Goal: Navigation & Orientation: Find specific page/section

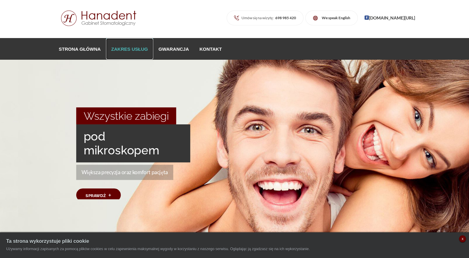
click at [120, 46] on link "Zakres usług" at bounding box center [129, 48] width 47 height 21
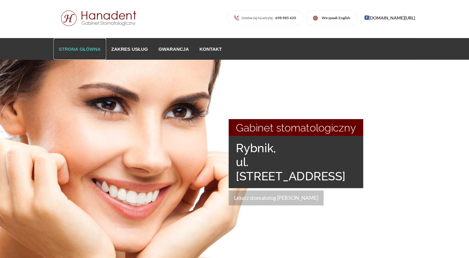
click at [87, 51] on link "Strona główna" at bounding box center [80, 48] width 52 height 21
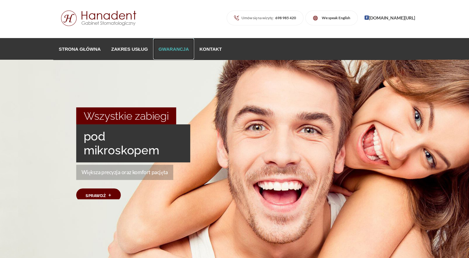
click at [157, 49] on link "Gwarancja" at bounding box center [173, 48] width 41 height 21
click at [110, 196] on span "+" at bounding box center [109, 195] width 3 height 9
click at [208, 45] on link "Kontakt" at bounding box center [210, 48] width 33 height 21
